Goal: Information Seeking & Learning: Learn about a topic

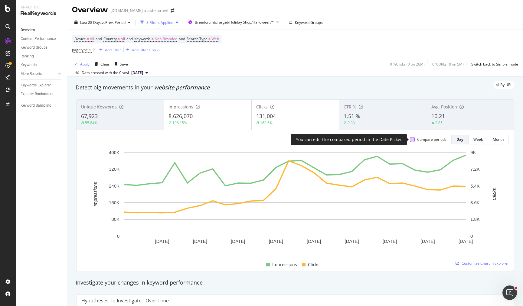
click at [414, 139] on div at bounding box center [412, 139] width 5 height 5
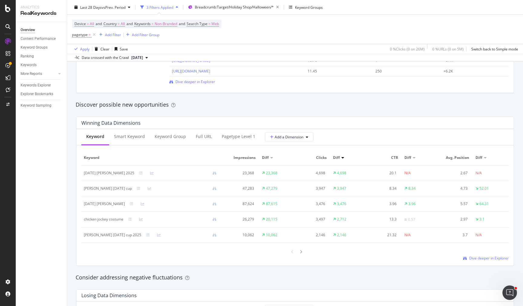
scroll to position [489, 0]
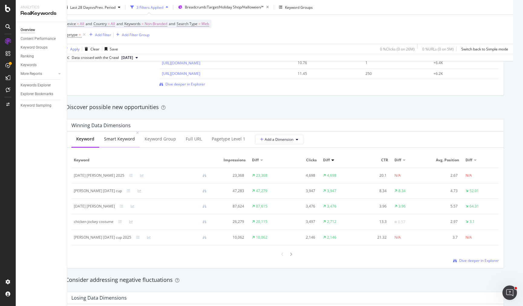
click at [113, 138] on div "Smart Keyword" at bounding box center [119, 139] width 31 height 6
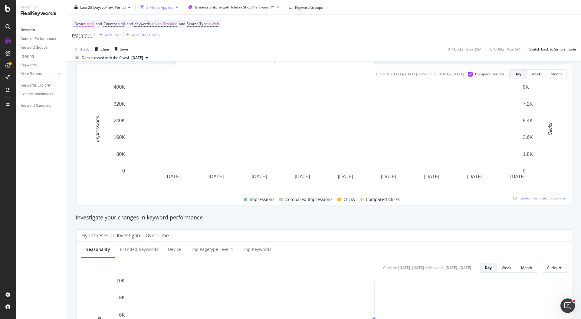
scroll to position [0, 0]
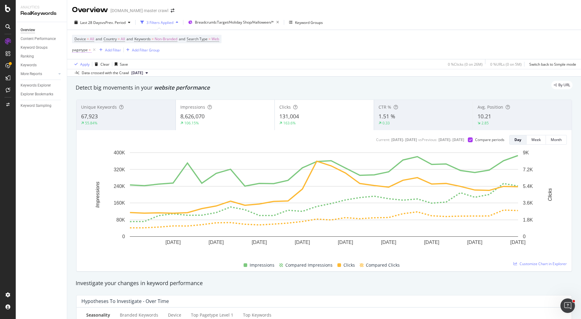
click at [82, 50] on span "pagetype" at bounding box center [80, 49] width 16 height 5
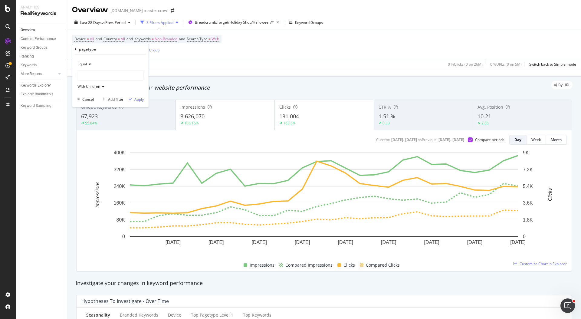
click at [88, 64] on icon at bounding box center [89, 64] width 4 height 4
drag, startPoint x: 196, startPoint y: 55, endPoint x: 175, endPoint y: 52, distance: 21.4
click at [196, 55] on div "Device = All and Country = All and Keywords = Non-Branded and Search Type = Web…" at bounding box center [324, 44] width 504 height 29
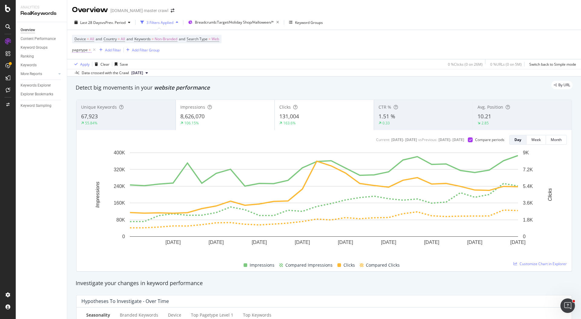
click at [89, 52] on span "=" at bounding box center [90, 49] width 2 height 5
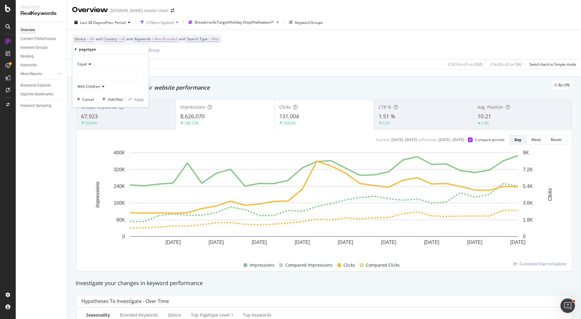
click at [87, 67] on div "Equal" at bounding box center [110, 64] width 67 height 10
drag, startPoint x: 211, startPoint y: 72, endPoint x: 167, endPoint y: 66, distance: 44.9
click at [211, 72] on div "Data crossed with the Crawl [DATE]" at bounding box center [324, 72] width 514 height 7
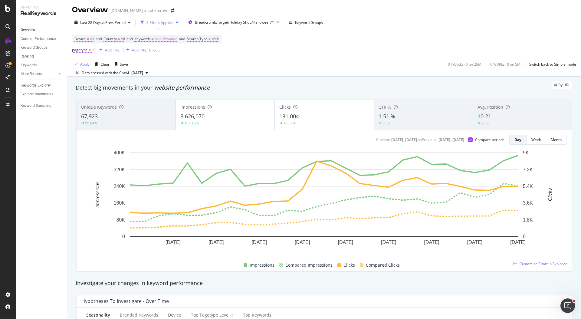
click at [80, 51] on span "pagetype" at bounding box center [80, 49] width 16 height 5
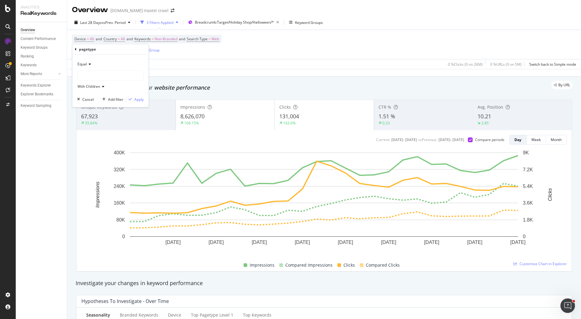
click at [86, 67] on div "Equal" at bounding box center [110, 64] width 67 height 10
click at [91, 79] on div "Equal" at bounding box center [111, 77] width 65 height 8
click at [92, 86] on span "With Children" at bounding box center [88, 86] width 23 height 5
click at [87, 62] on div "Equal" at bounding box center [110, 64] width 67 height 10
click at [90, 73] on div "Equal" at bounding box center [111, 77] width 65 height 8
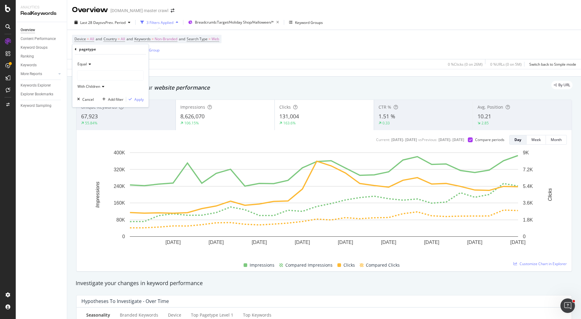
click at [97, 63] on div "Equal" at bounding box center [110, 64] width 67 height 10
drag, startPoint x: 251, startPoint y: 46, endPoint x: 244, endPoint y: 47, distance: 7.3
click at [251, 47] on div "Device = All and Country = All and Keywords = Non-Branded and Search Type = Web…" at bounding box center [324, 44] width 504 height 29
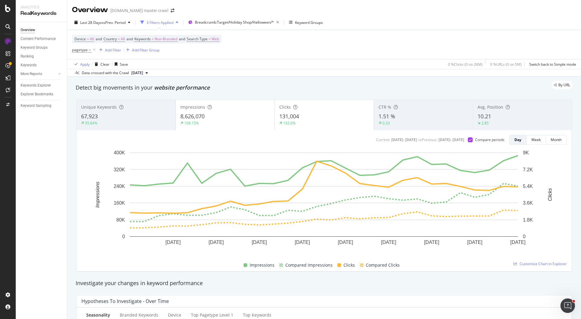
click at [95, 49] on icon at bounding box center [94, 50] width 5 height 6
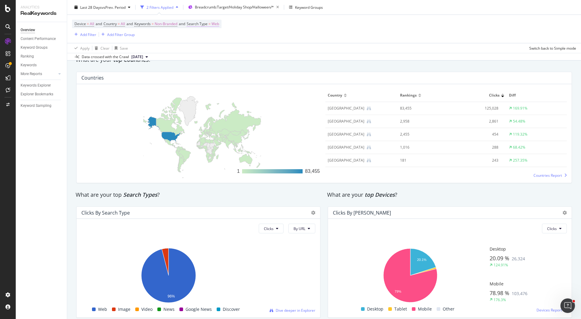
scroll to position [885, 0]
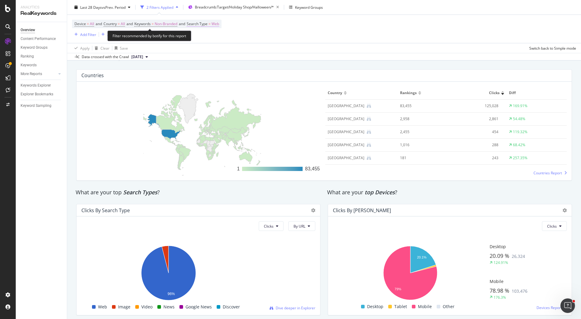
click at [219, 24] on span "Web" at bounding box center [215, 24] width 8 height 8
click at [209, 36] on icon at bounding box center [208, 38] width 4 height 4
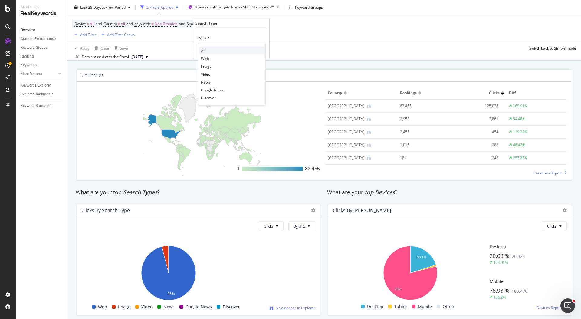
click at [211, 52] on div "All" at bounding box center [231, 51] width 65 height 8
click at [263, 52] on div "Apply" at bounding box center [259, 50] width 9 height 5
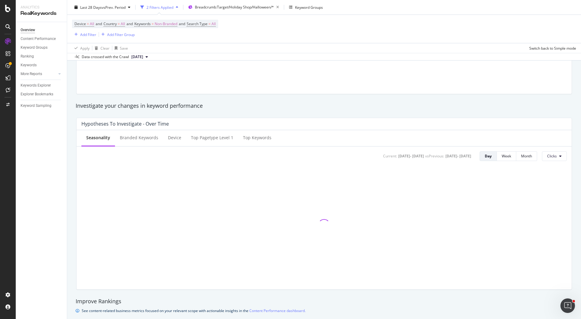
scroll to position [178, 0]
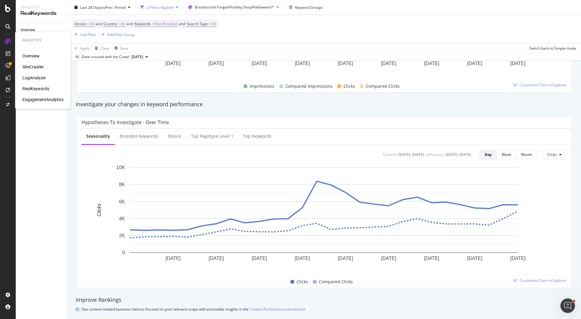
click at [42, 88] on div "RealKeywords" at bounding box center [35, 89] width 27 height 6
